Goal: Find specific page/section: Find specific page/section

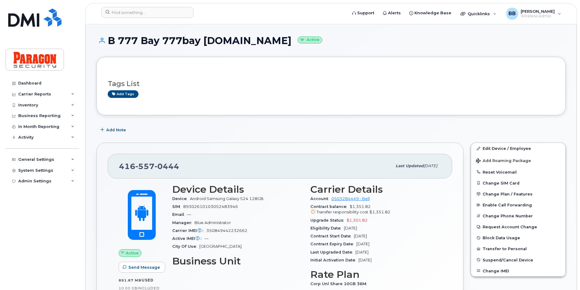
scroll to position [183, 0]
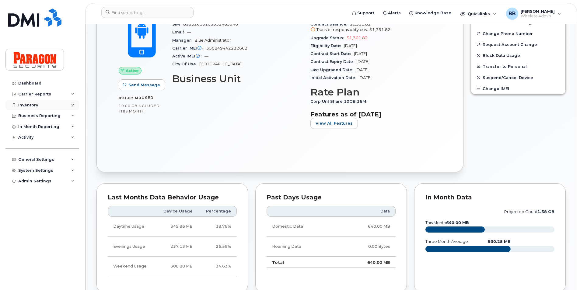
click at [28, 106] on div "Inventory" at bounding box center [28, 105] width 20 height 5
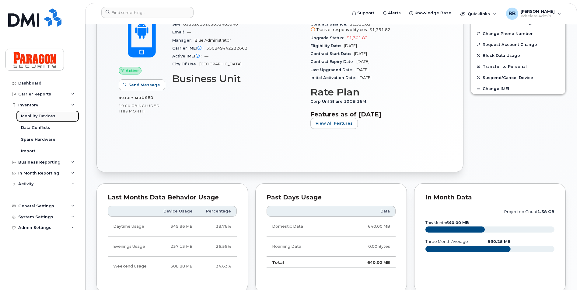
click at [27, 115] on div "Mobility Devices" at bounding box center [38, 116] width 34 height 5
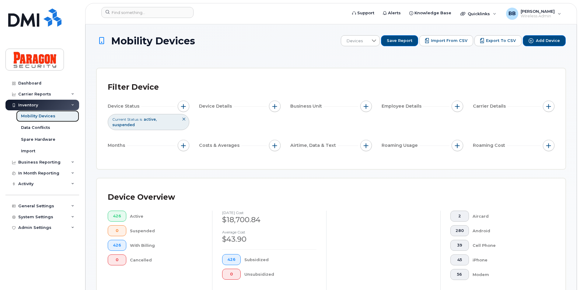
scroll to position [152, 0]
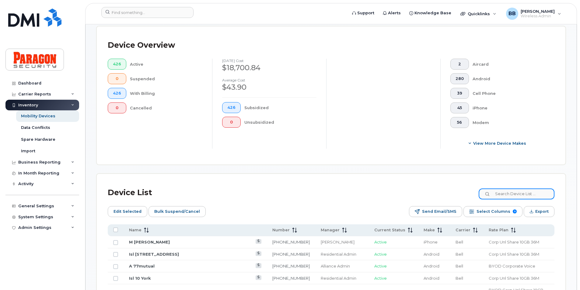
click at [529, 196] on input at bounding box center [517, 194] width 76 height 11
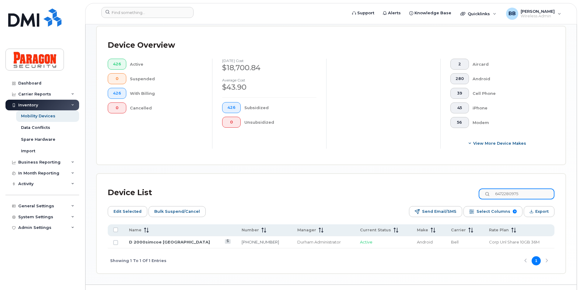
type input "6472280975"
click at [137, 240] on link "D 2000simcoe [GEOGRAPHIC_DATA]" at bounding box center [169, 242] width 81 height 5
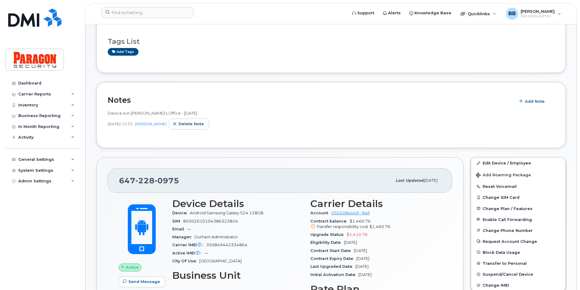
scroll to position [122, 0]
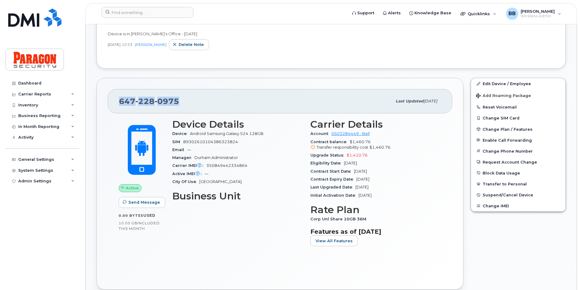
drag, startPoint x: 186, startPoint y: 103, endPoint x: 110, endPoint y: 112, distance: 75.7
click at [110, 112] on div "647 228 0975 Last updated Sep 23, 2025 Active Send Message 0.00 Bytes  used 10.…" at bounding box center [279, 184] width 367 height 212
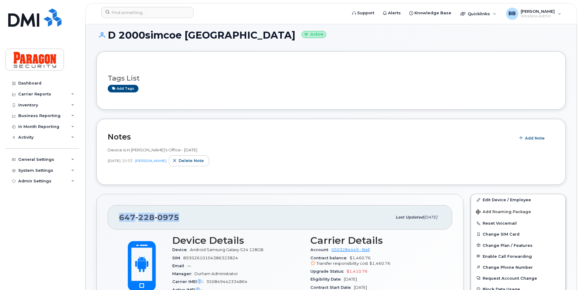
scroll to position [0, 0]
